Goal: Feedback & Contribution: Submit feedback/report problem

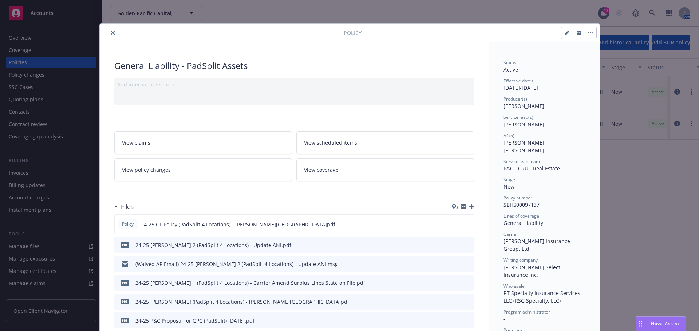
click at [111, 32] on icon "close" at bounding box center [113, 33] width 4 height 4
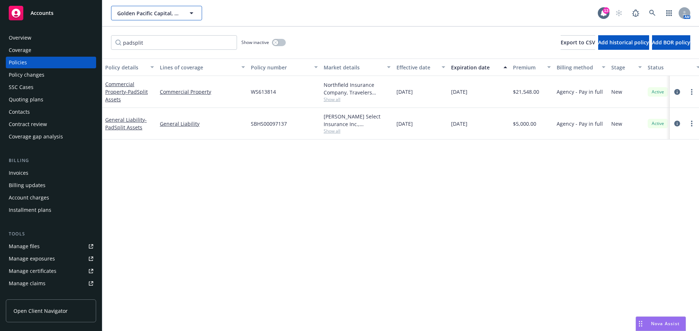
click at [176, 9] on span "Golden Pacific Capital, LLC" at bounding box center [148, 13] width 63 height 8
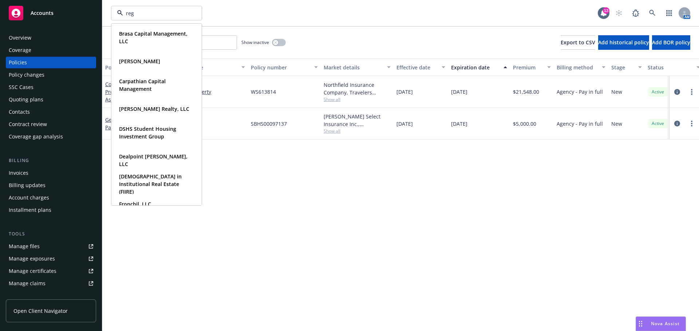
type input "rege"
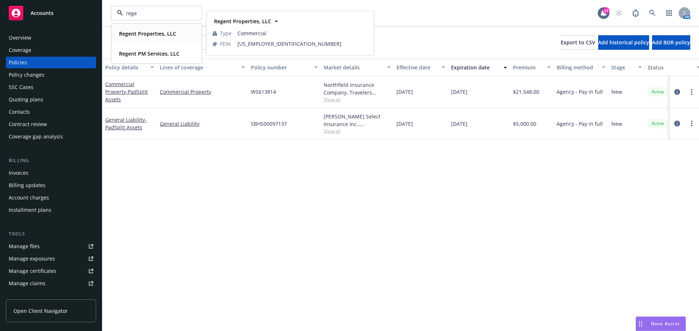
click at [147, 28] on div "Regent Properties, LLC Type Commercial FEIN 26-0224141" at bounding box center [157, 33] width 90 height 19
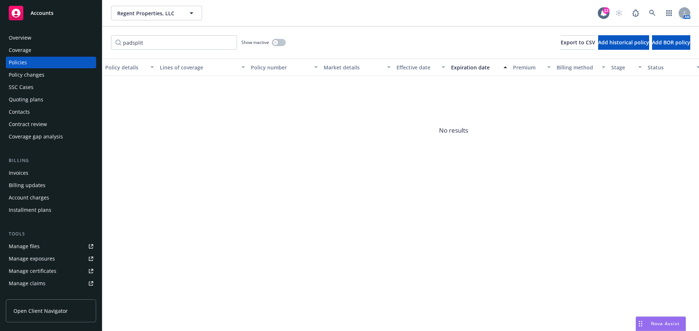
click at [37, 99] on div "Quoting plans" at bounding box center [26, 100] width 35 height 12
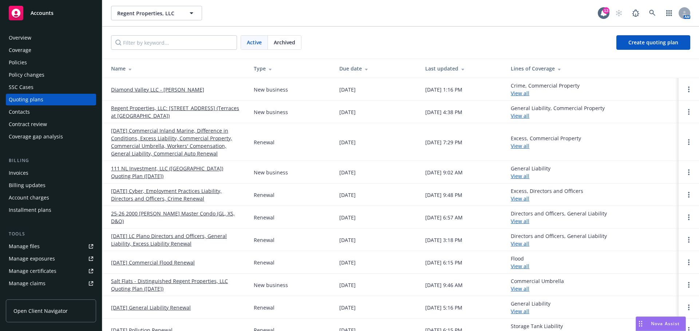
click at [172, 112] on link "Regent Properties, LLC: [STREET_ADDRESS] (Terraces at [GEOGRAPHIC_DATA])" at bounding box center [176, 111] width 131 height 15
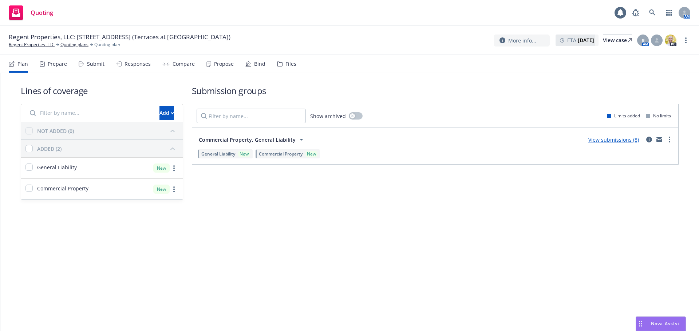
click at [601, 142] on link "View submissions (8)" at bounding box center [613, 139] width 51 height 7
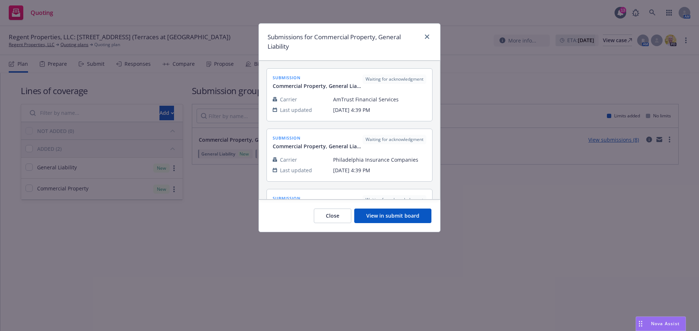
click at [401, 212] on button "View in submit board" at bounding box center [392, 216] width 77 height 15
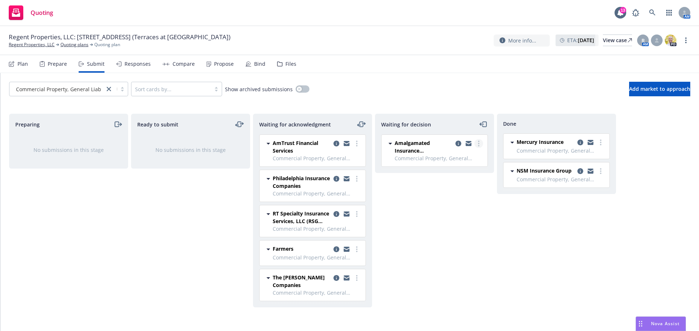
click at [480, 143] on link "more" at bounding box center [478, 143] width 9 height 9
click at [461, 191] on link "Add accepted decision" at bounding box center [446, 187] width 73 height 15
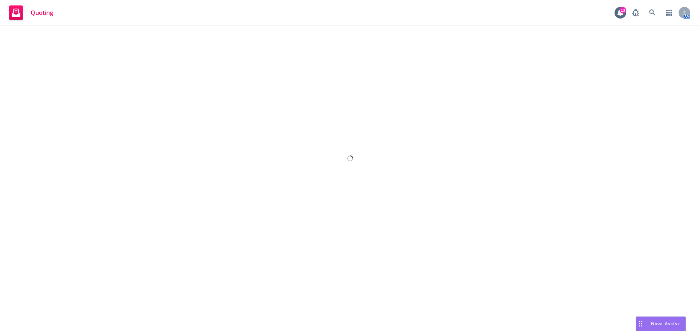
select select "12"
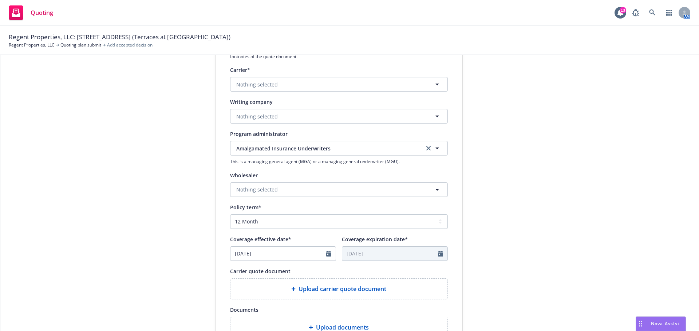
scroll to position [36, 0]
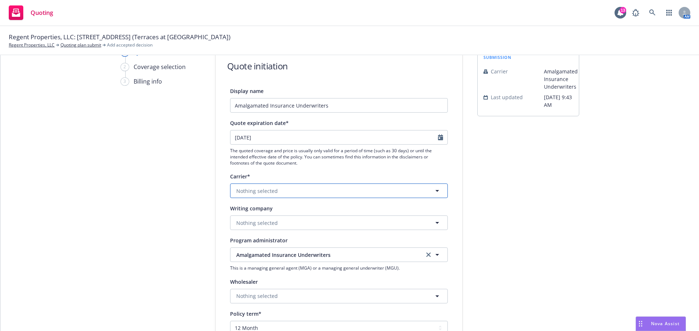
click at [266, 190] on span "Nothing selected" at bounding box center [256, 191] width 41 height 8
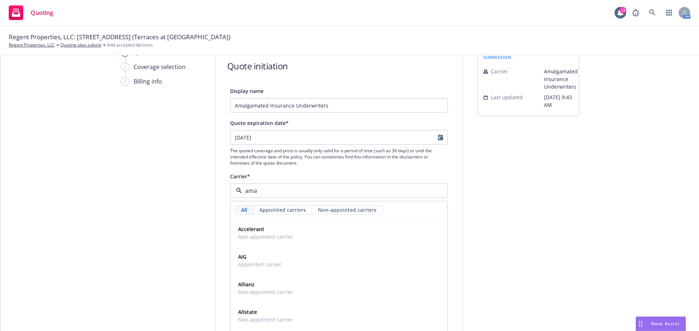
type input "amal"
click at [191, 211] on div "1 Quote initiation 2 Coverage selection 3 Billing info" at bounding box center [160, 292] width 80 height 488
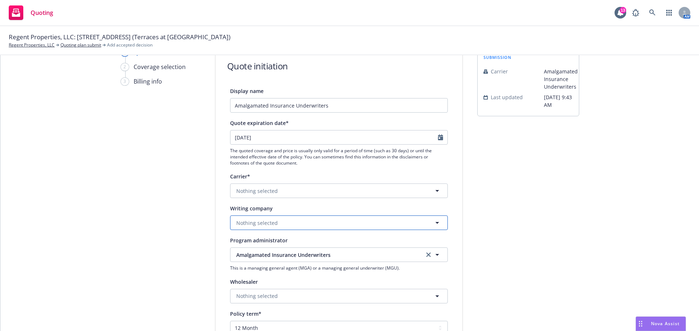
click at [283, 223] on button "Nothing selected" at bounding box center [339, 223] width 218 height 15
type input "amalg"
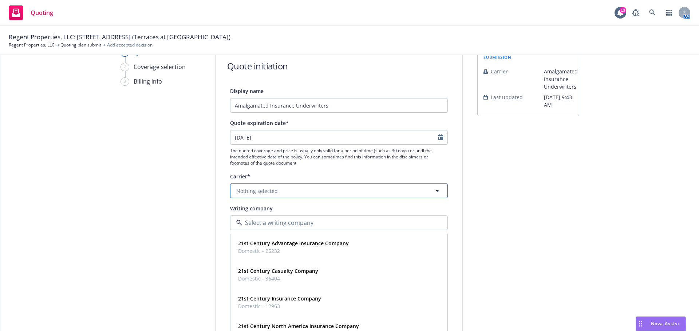
click at [282, 187] on button "Nothing selected" at bounding box center [339, 191] width 218 height 15
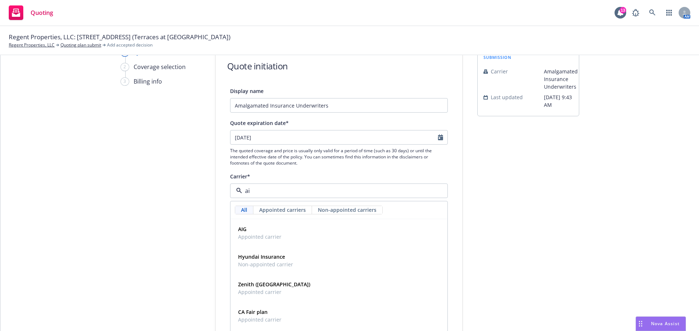
type input "a"
click at [186, 198] on div "1 Quote initiation 2 Coverage selection 3 Billing info" at bounding box center [160, 292] width 80 height 488
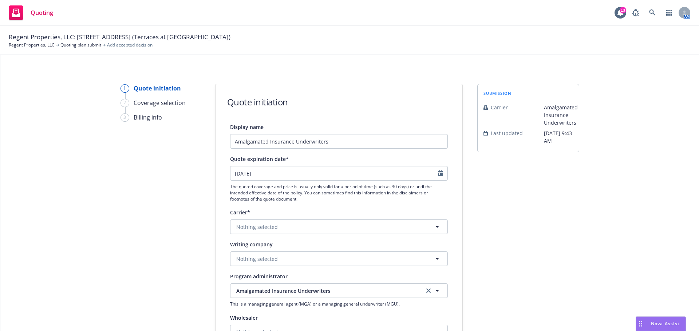
scroll to position [0, 0]
click at [87, 43] on link "Quoting plan submit" at bounding box center [80, 45] width 41 height 7
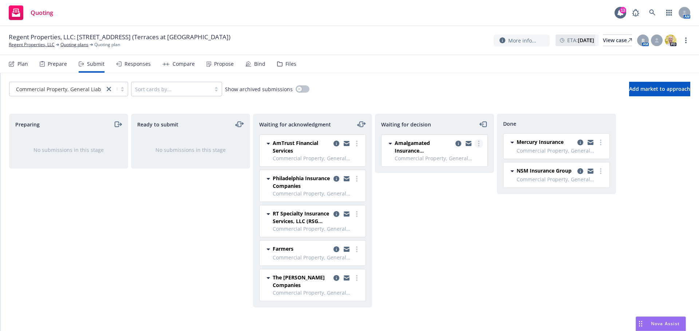
click at [481, 143] on link "more" at bounding box center [478, 143] width 9 height 9
click at [458, 144] on icon "copy logging email" at bounding box center [458, 144] width 6 height 6
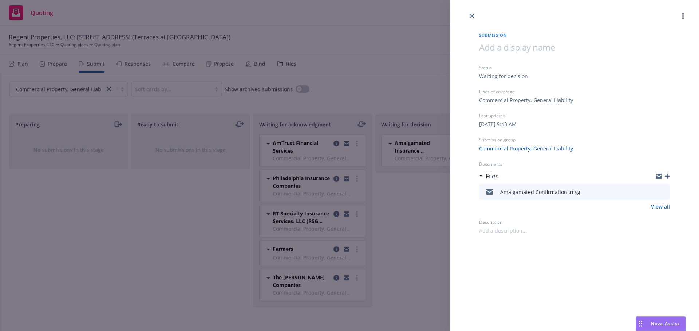
click at [666, 174] on icon "button" at bounding box center [666, 176] width 5 height 5
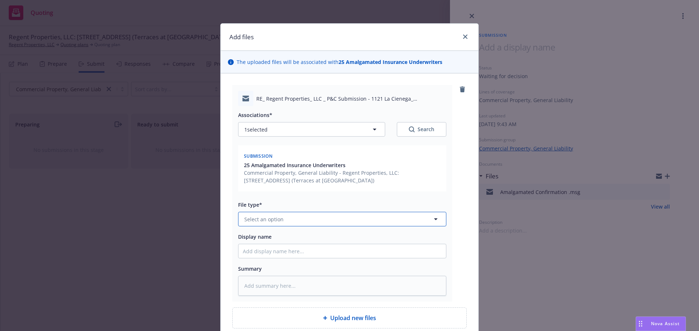
click at [288, 220] on button "Select an option" at bounding box center [342, 219] width 208 height 15
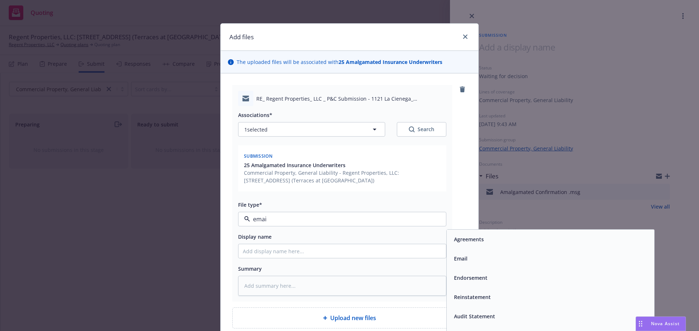
type input "email"
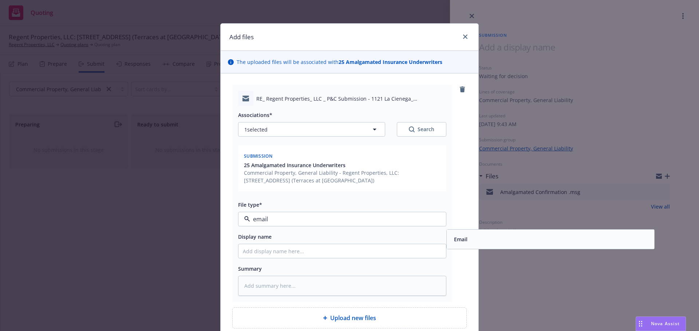
click at [557, 245] on div "Email" at bounding box center [550, 239] width 199 height 11
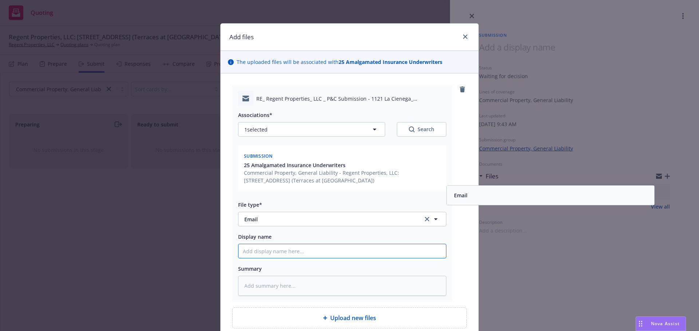
click at [259, 253] on input "Display name" at bounding box center [341, 252] width 207 height 14
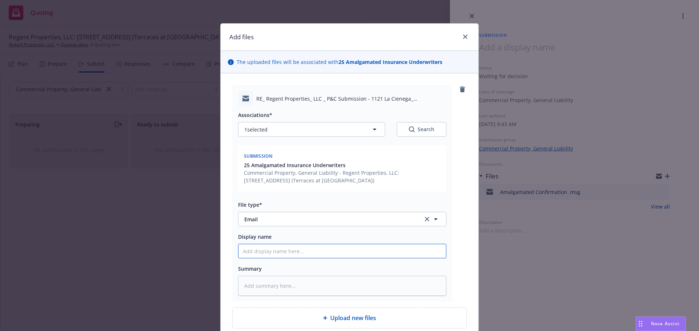
paste input "Our rate here is approx. .47 which will put the property premium at approx. 120…"
type textarea "x"
type input "Our rate here is approx. .47 which will put the property premium at approx. 120…"
drag, startPoint x: 246, startPoint y: 251, endPoint x: 184, endPoint y: 247, distance: 62.0
click at [183, 248] on div "Add files The uploaded files will be associated with 25 Amalgamated Insurance U…" at bounding box center [349, 165] width 699 height 331
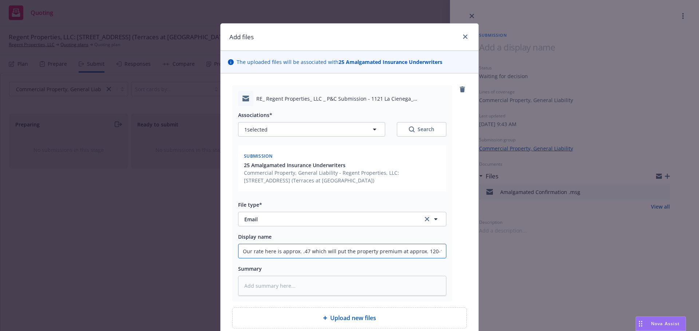
type textarea "x"
type input "rate here is approx. .47 which will put the property premium at approx. 120-121K"
drag, startPoint x: 267, startPoint y: 253, endPoint x: 250, endPoint y: 252, distance: 17.8
click at [250, 252] on input "rate here is approx. .47 which will put the property premium at approx. 120-121K" at bounding box center [341, 252] width 207 height 14
type textarea "x"
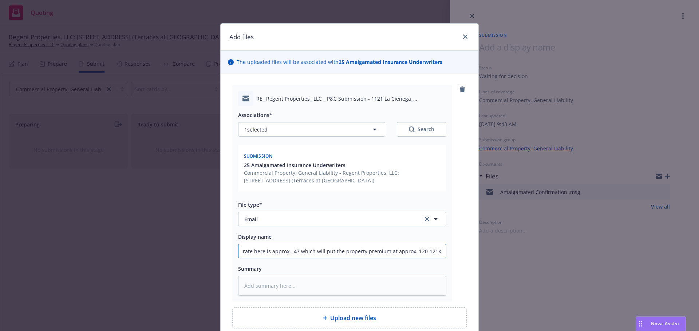
type input "rate approx. .47 which will put the property premium at approx. 120-121K"
drag, startPoint x: 279, startPoint y: 253, endPoint x: 322, endPoint y: 250, distance: 43.4
click at [322, 250] on input "rate approx. .47 which will put the property premium at approx. 120-121K" at bounding box center [341, 252] width 207 height 14
type textarea "x"
type input "rate approx. .47 -property premium at approx. 120-121K"
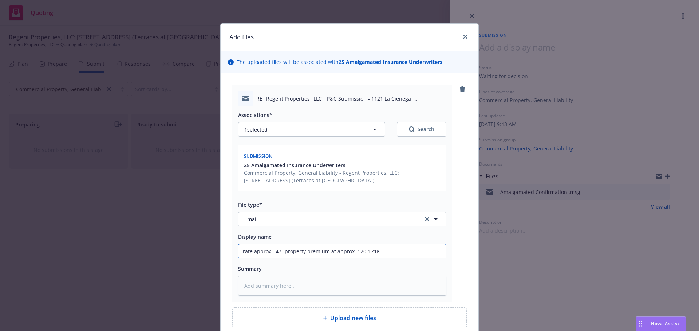
type textarea "x"
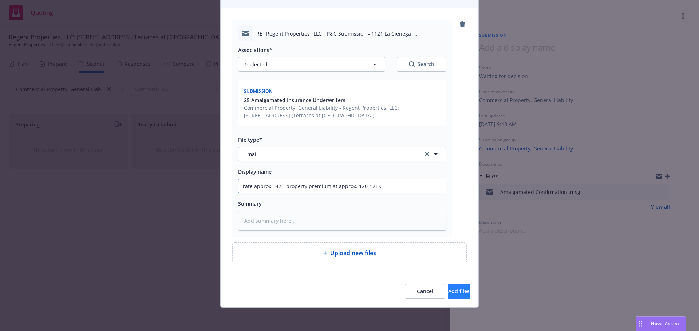
type input "rate approx. .47 - property premium at approx. 120-121K"
click at [458, 290] on button "Add files" at bounding box center [458, 292] width 21 height 15
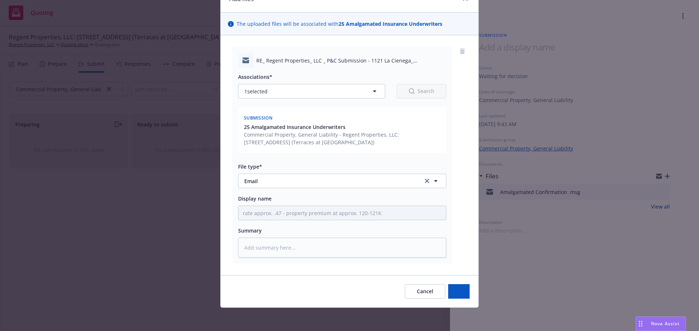
scroll to position [38, 0]
type textarea "x"
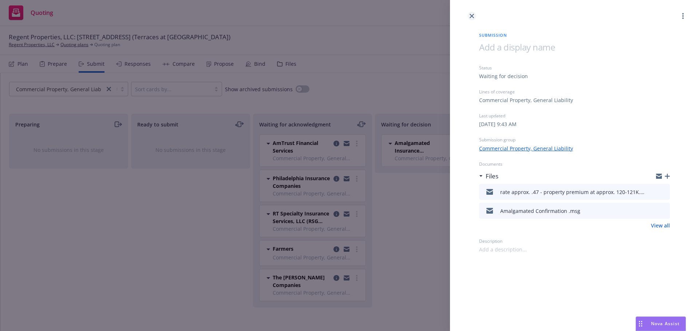
click at [473, 15] on icon "close" at bounding box center [471, 16] width 4 height 4
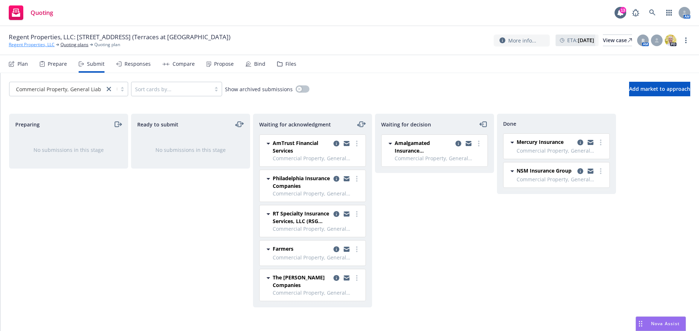
click at [32, 44] on link "Regent Properties, LLC" at bounding box center [32, 44] width 46 height 7
